Goal: Transaction & Acquisition: Purchase product/service

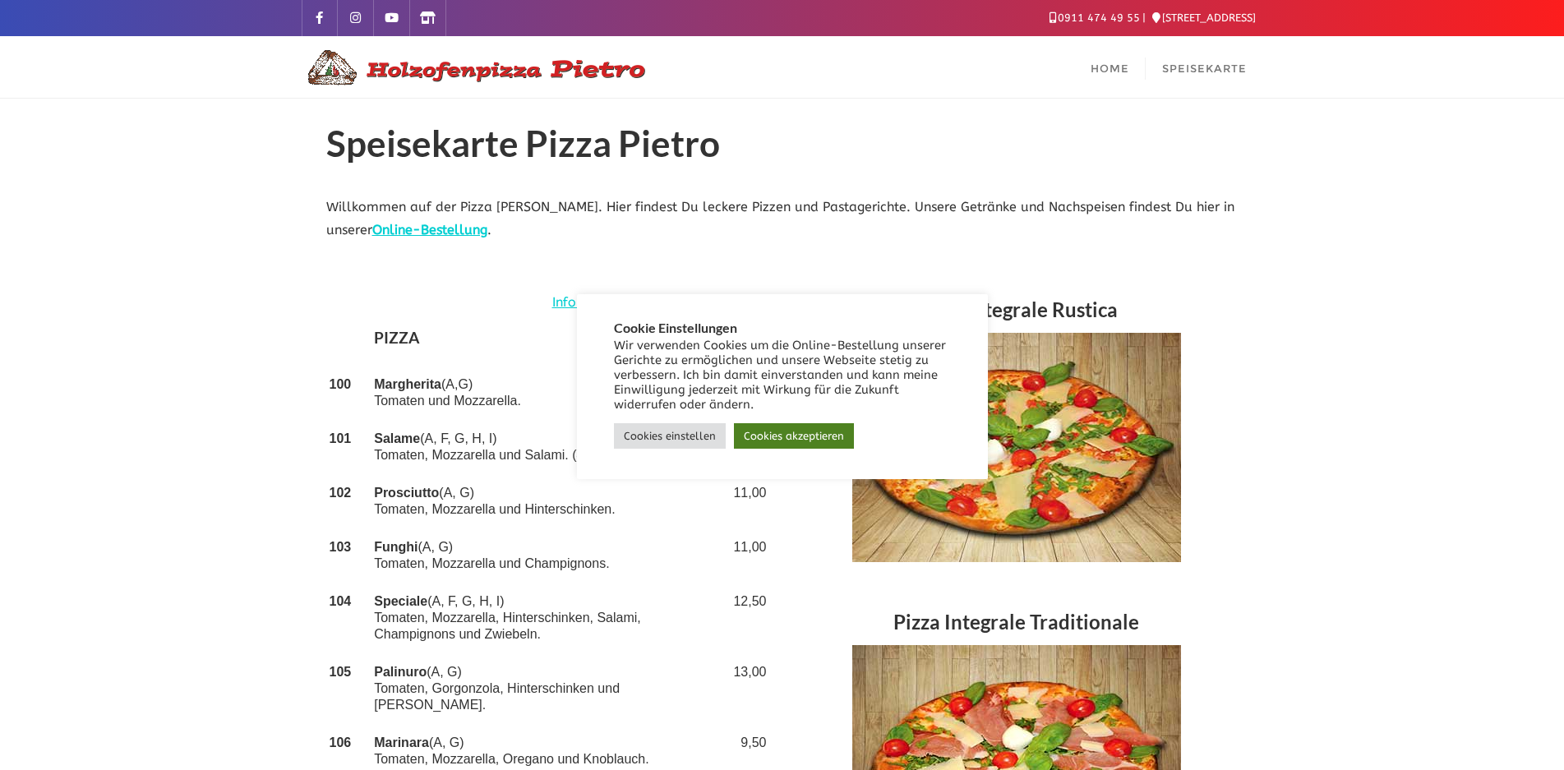
click at [807, 437] on link "Cookies akzeptieren" at bounding box center [794, 435] width 120 height 25
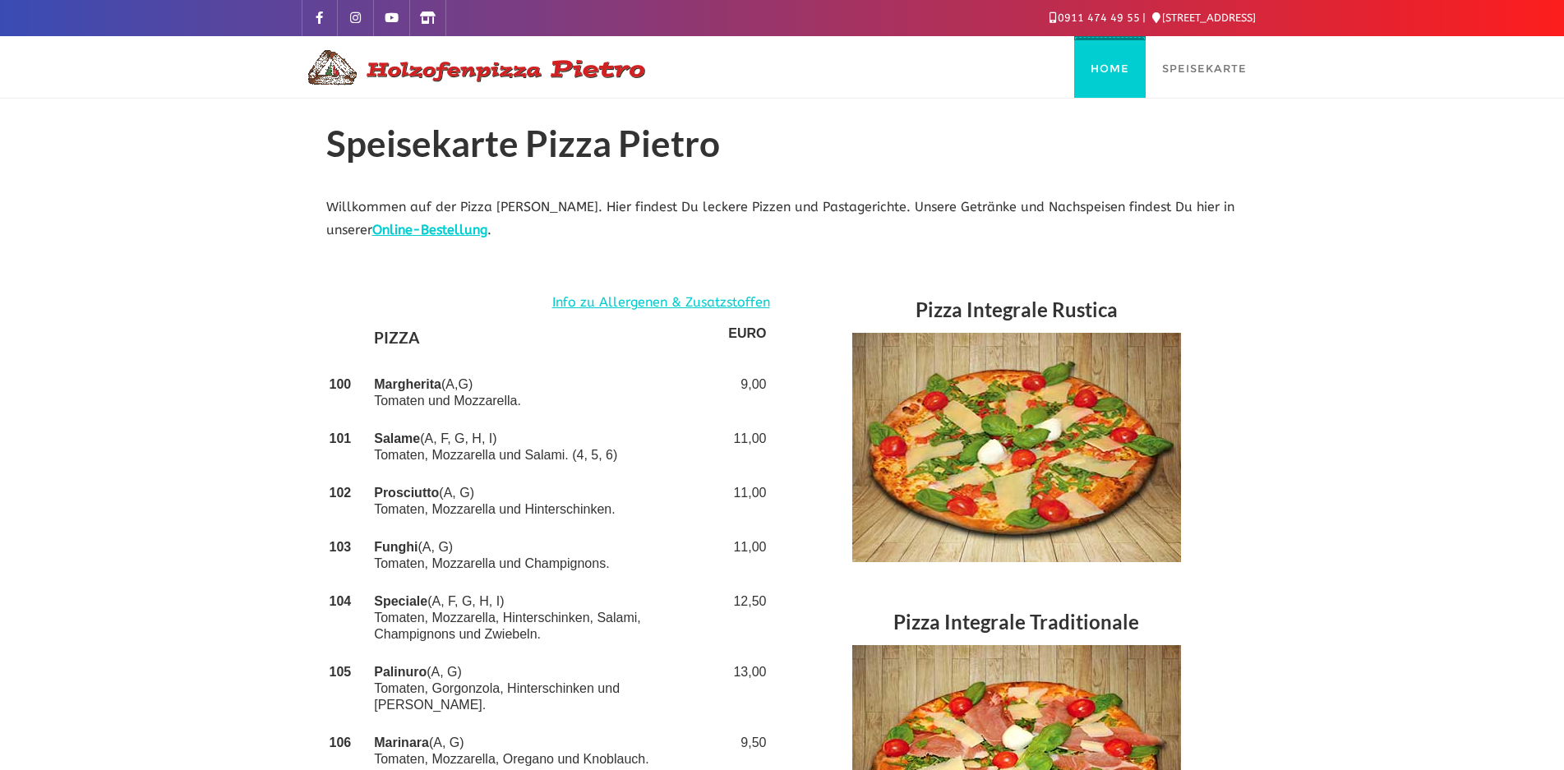
click at [1127, 83] on link "Home" at bounding box center [1109, 67] width 71 height 62
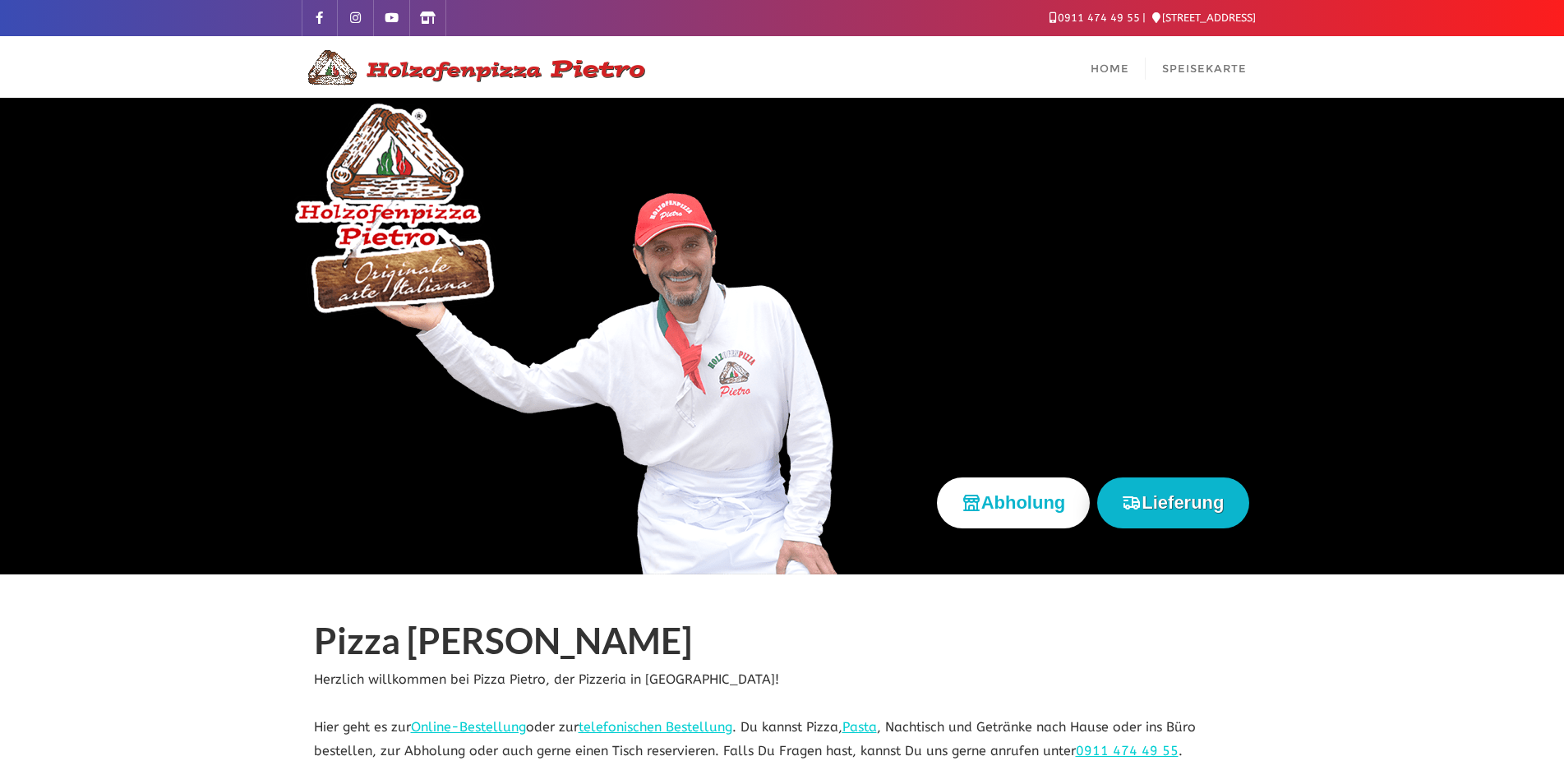
scroll to position [164, 0]
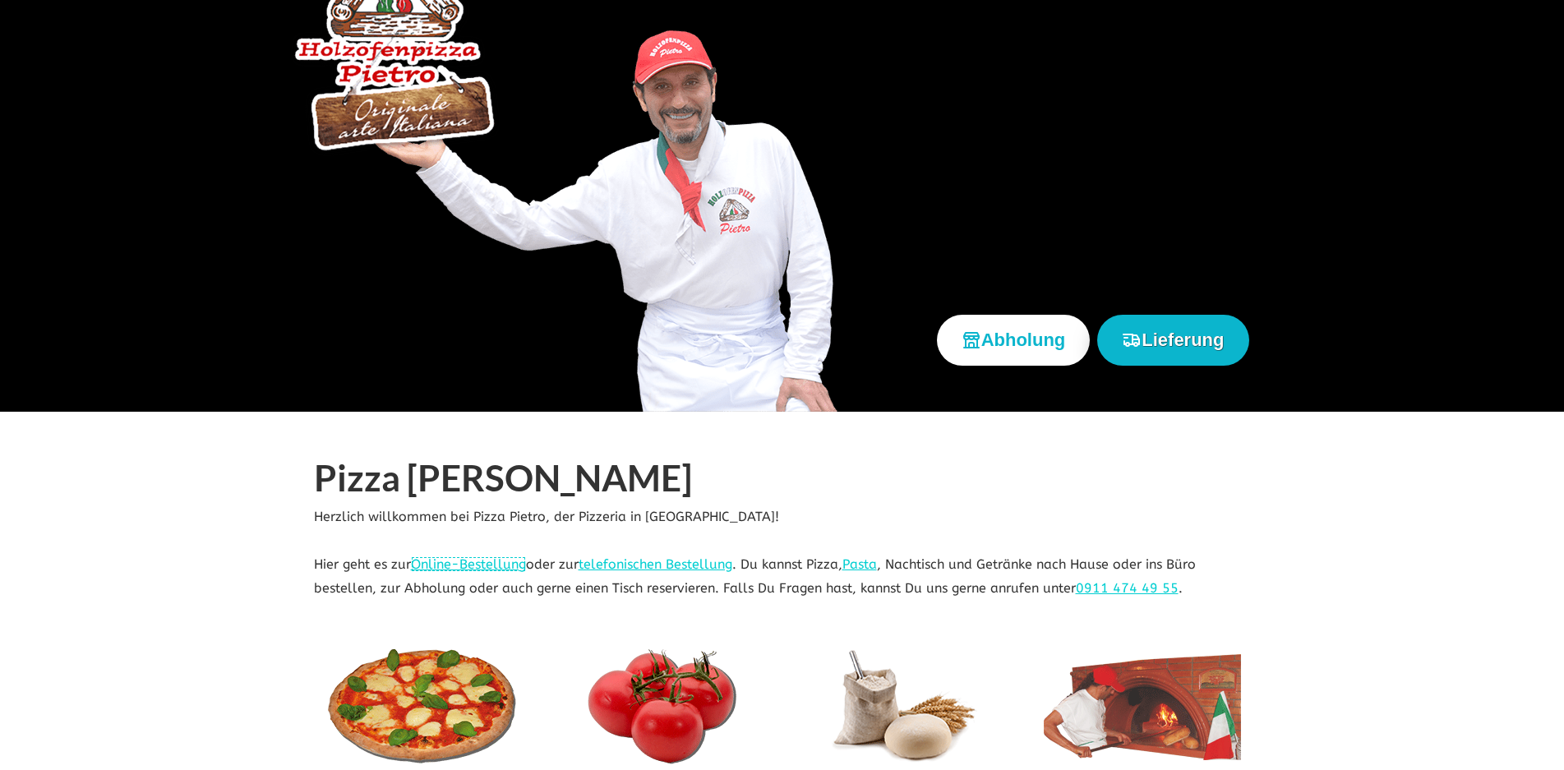
click at [465, 566] on link "Online-Bestellung" at bounding box center [468, 564] width 115 height 16
